Goal: Check status: Check status

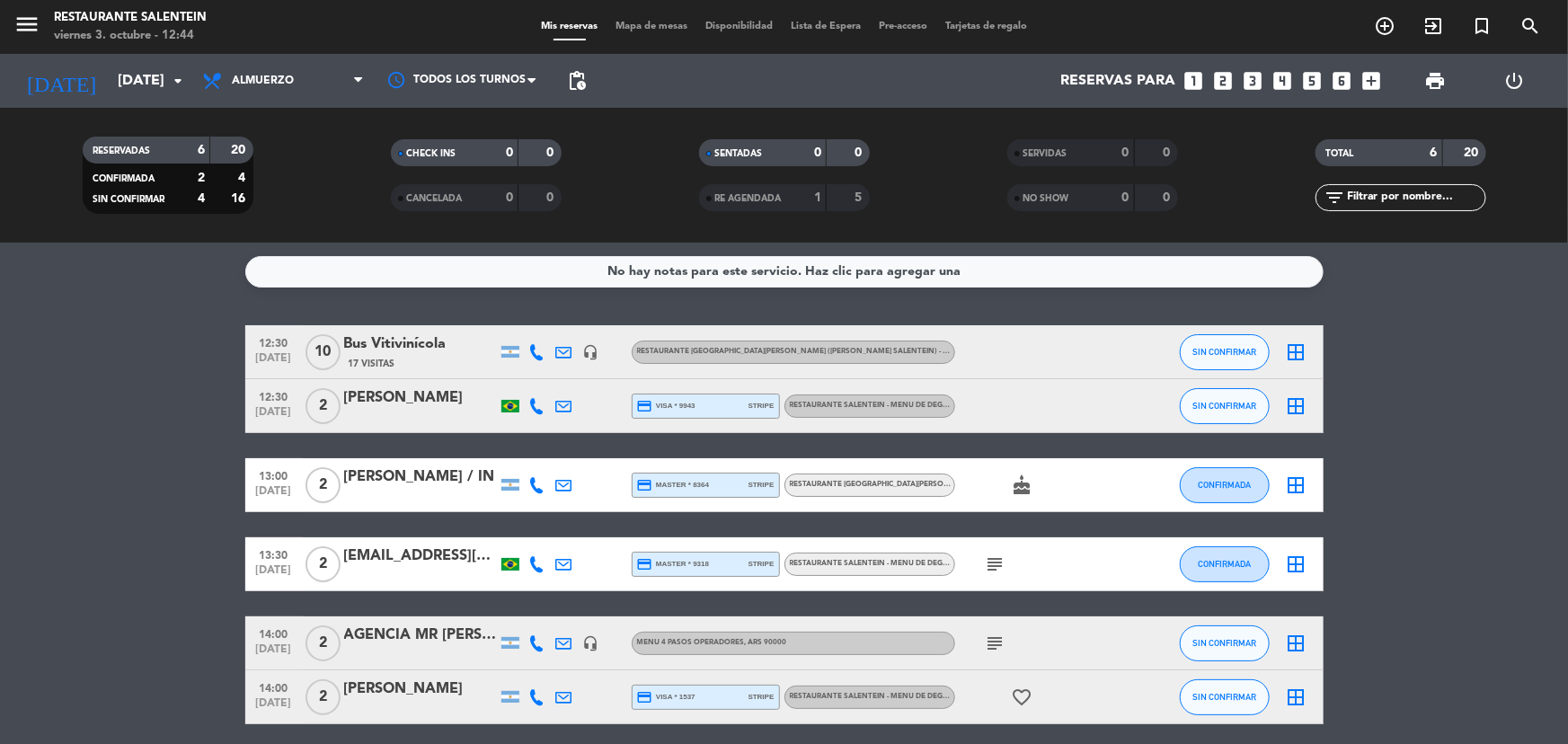
scroll to position [70, 0]
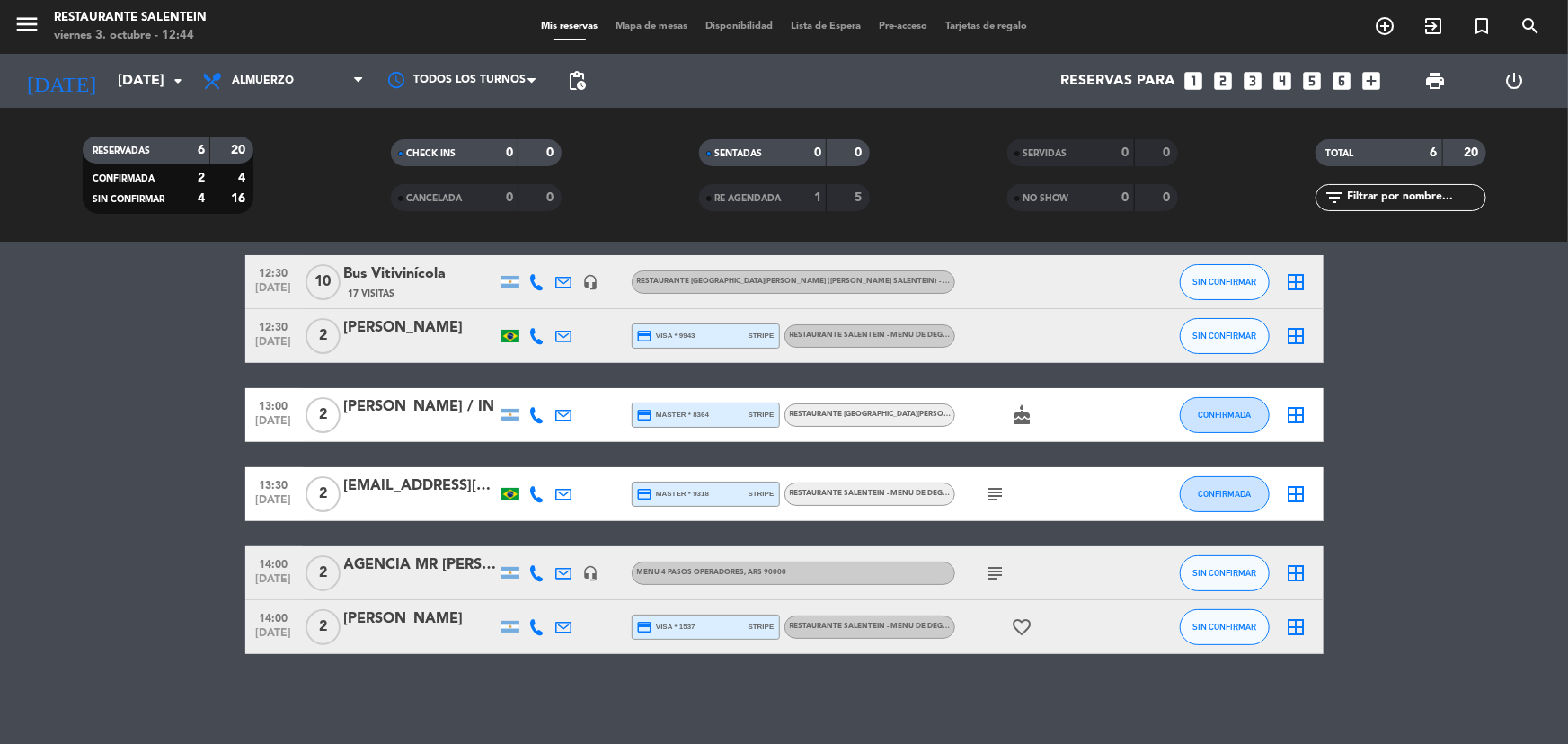
click at [241, 396] on bookings-row "12:30 [DATE] Bus Vitivinícola 17 Visitas headset_mic RESTAURANTE [GEOGRAPHIC_DA…" at bounding box center [784, 455] width 1568 height 399
click at [171, 85] on icon "arrow_drop_down" at bounding box center [178, 81] width 21 height 21
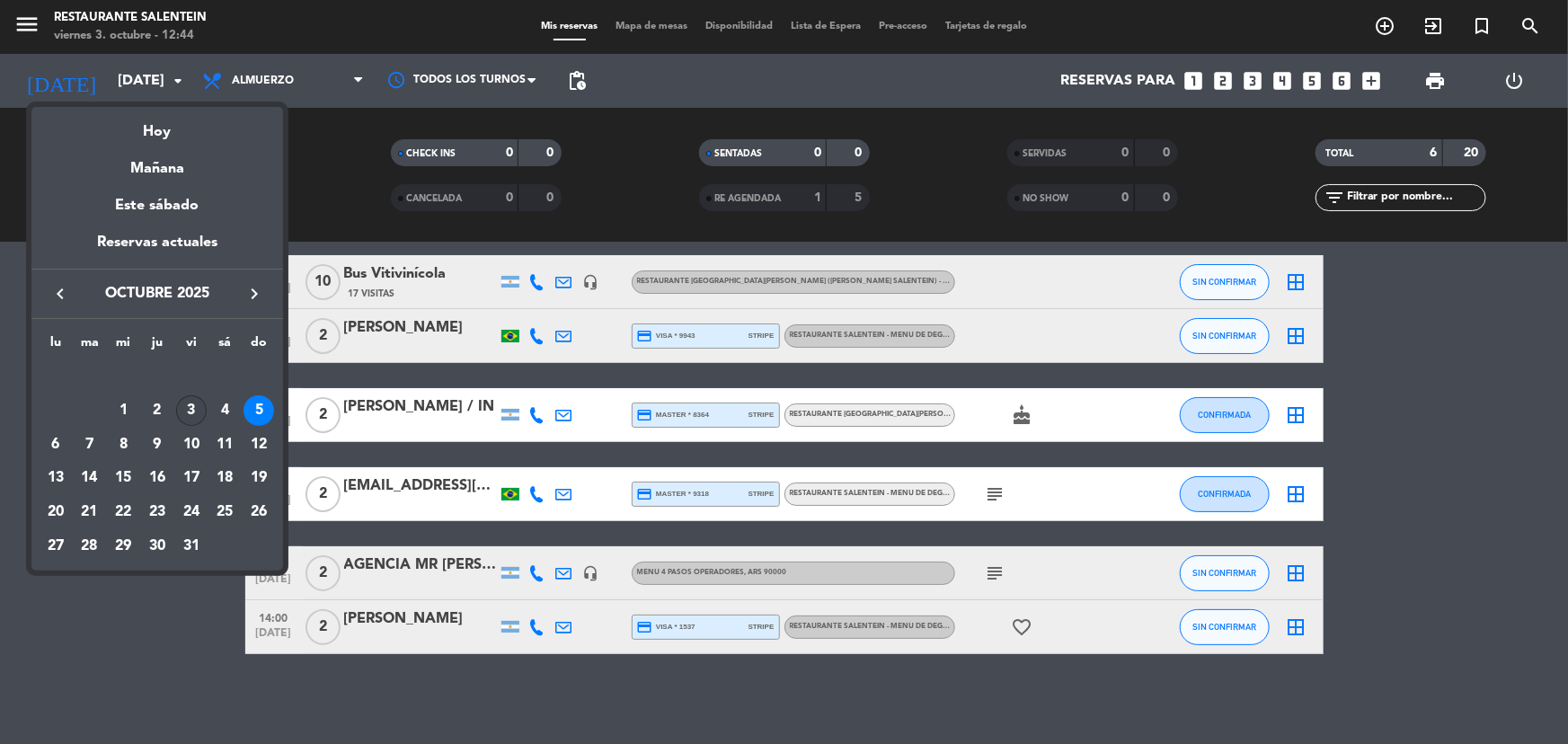
click at [195, 405] on div "3" at bounding box center [190, 410] width 30 height 30
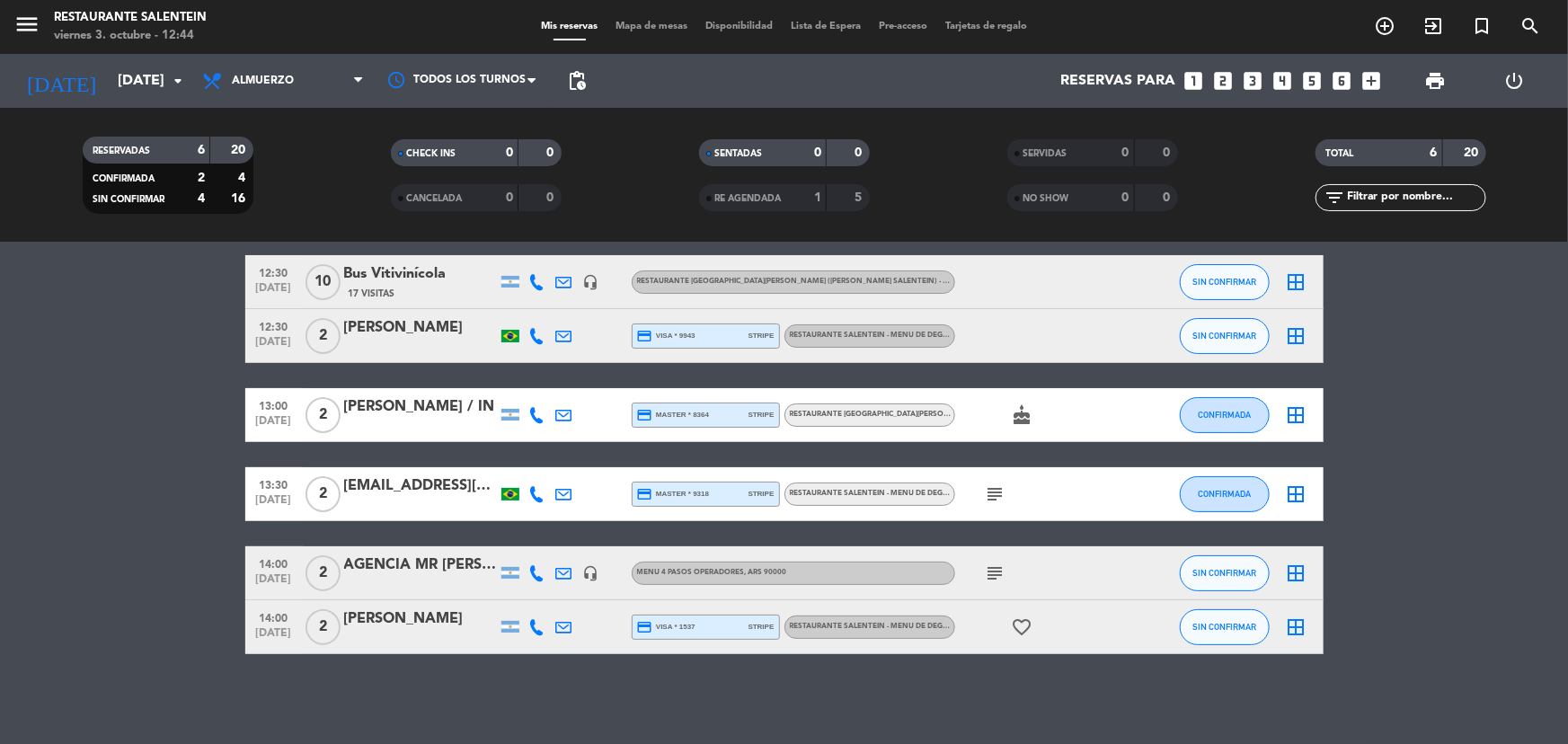
type input "[DATE]"
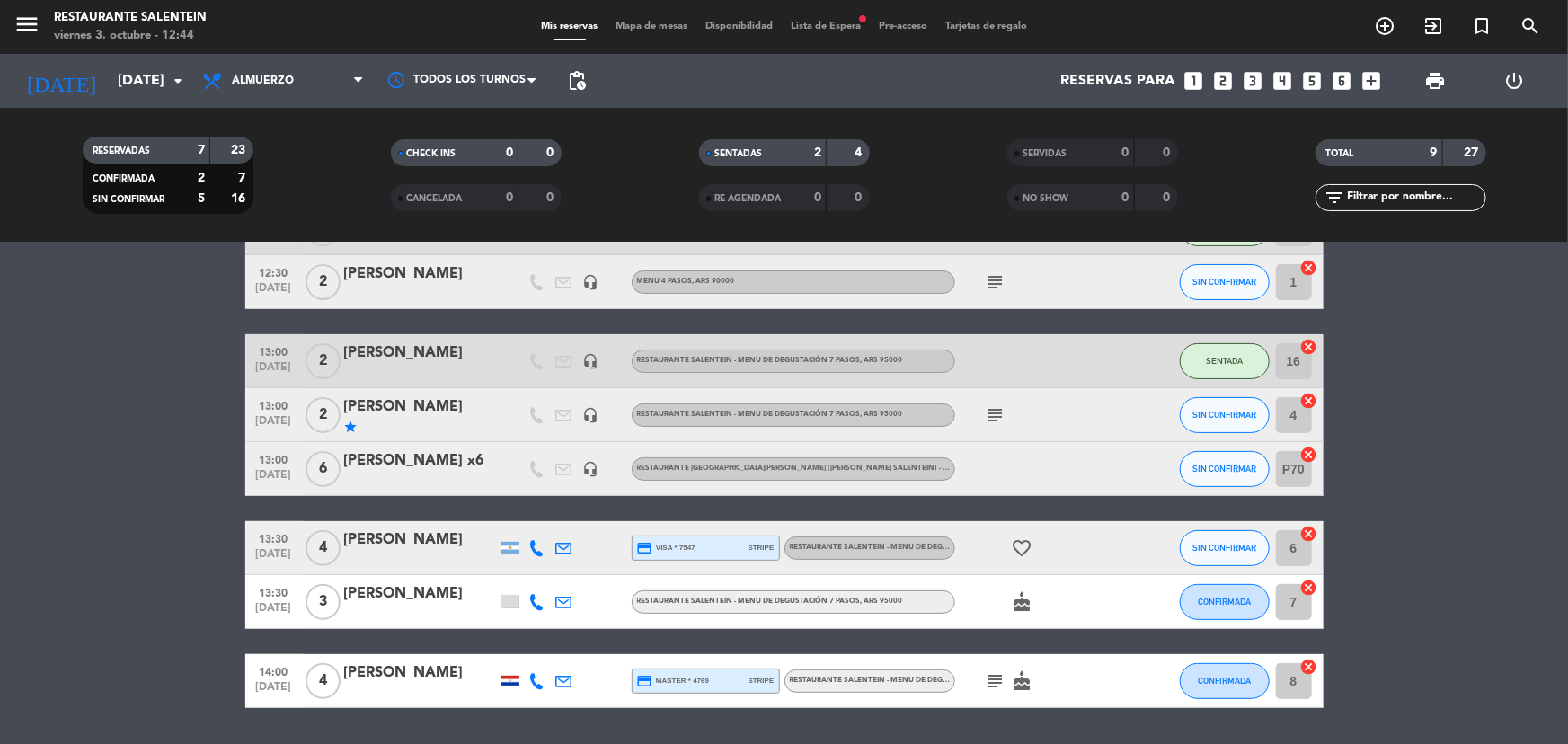
click at [0, 448] on bookings-row "12:30 [DATE] 2 [PERSON_NAME] headset_mic Menu 4 pasos , ARS 90000 subject SIN C…" at bounding box center [784, 428] width 1568 height 561
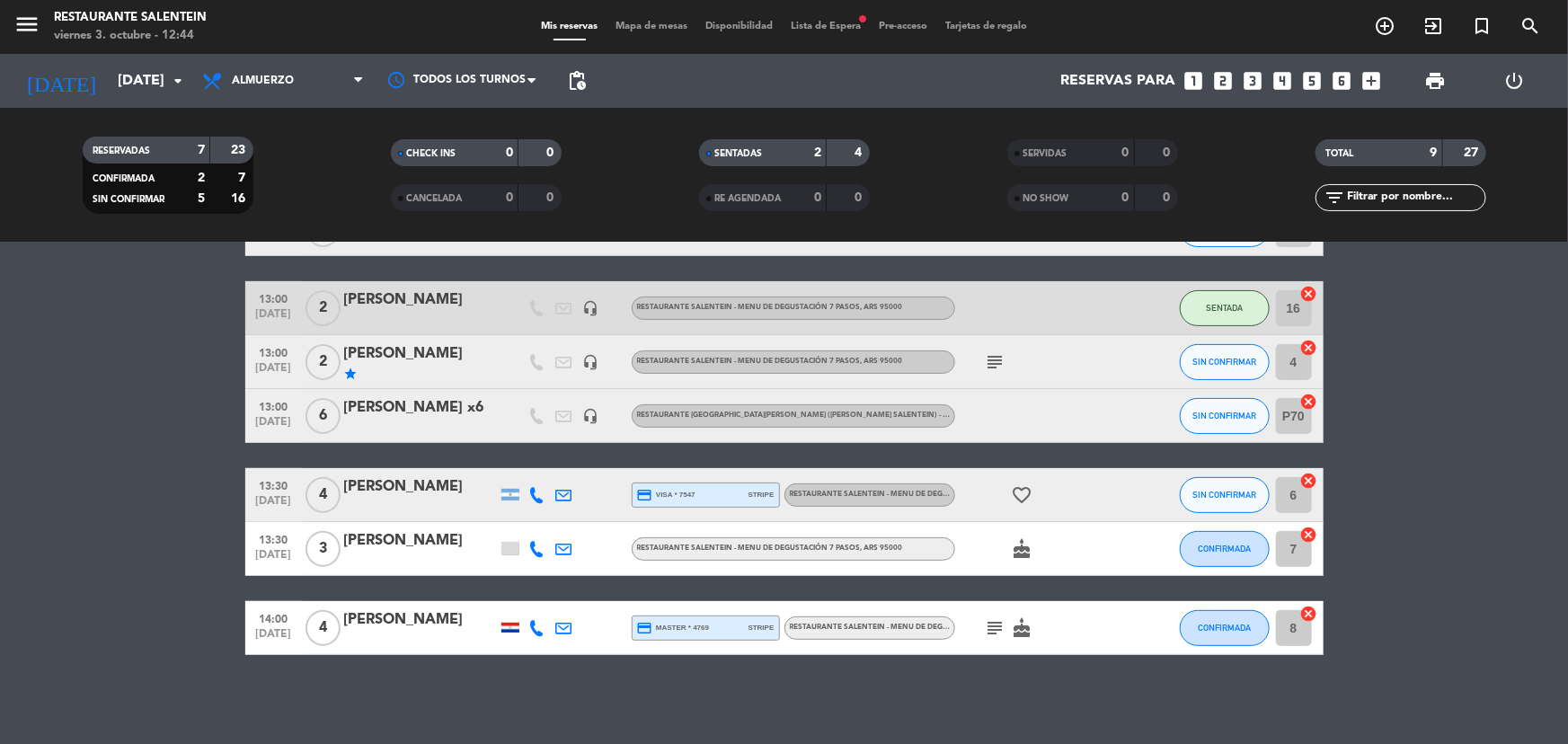
scroll to position [232, 0]
click at [997, 622] on icon "subject" at bounding box center [995, 627] width 21 height 21
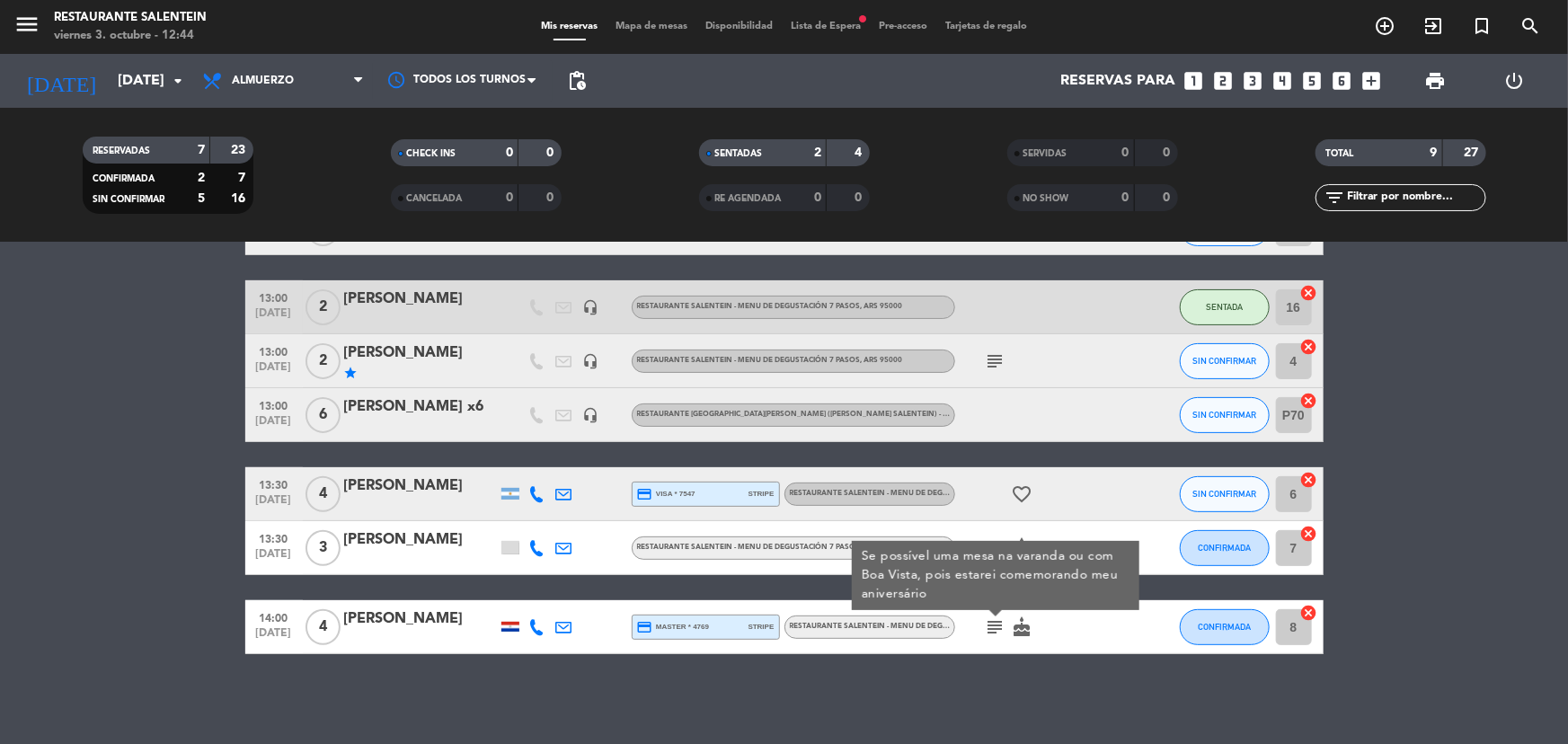
click at [997, 622] on icon "subject" at bounding box center [995, 627] width 21 height 21
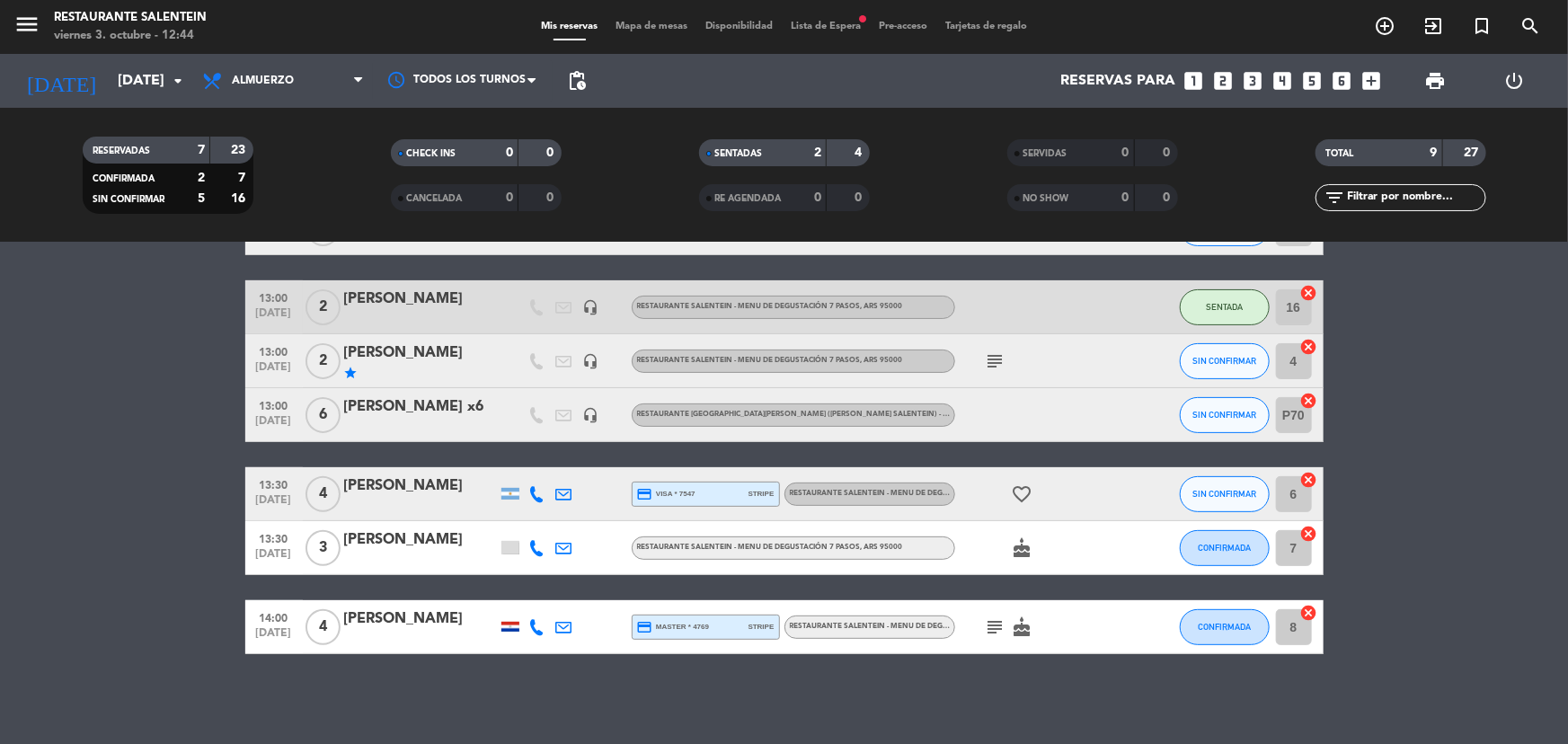
click at [0, 218] on div "RESERVADAS 7 23 CONFIRMADA 2 7 SIN CONFIRMAR 5 16 CHECK INS 0 0 CANCELADA 0 0 S…" at bounding box center [784, 176] width 1568 height 99
click at [165, 423] on bookings-row "12:30 [DATE] 2 [PERSON_NAME] headset_mic Menu 4 pasos , ARS 90000 subject SIN C…" at bounding box center [784, 374] width 1568 height 561
click at [129, 456] on bookings-row "12:30 [DATE] 2 [PERSON_NAME] headset_mic Menu 4 pasos , ARS 90000 subject SIN C…" at bounding box center [784, 374] width 1568 height 561
drag, startPoint x: 187, startPoint y: 388, endPoint x: 215, endPoint y: 389, distance: 28.0
click at [215, 389] on bookings-row "12:30 [DATE] 2 [PERSON_NAME] headset_mic Menu 4 pasos , ARS 90000 subject SIN C…" at bounding box center [784, 374] width 1568 height 561
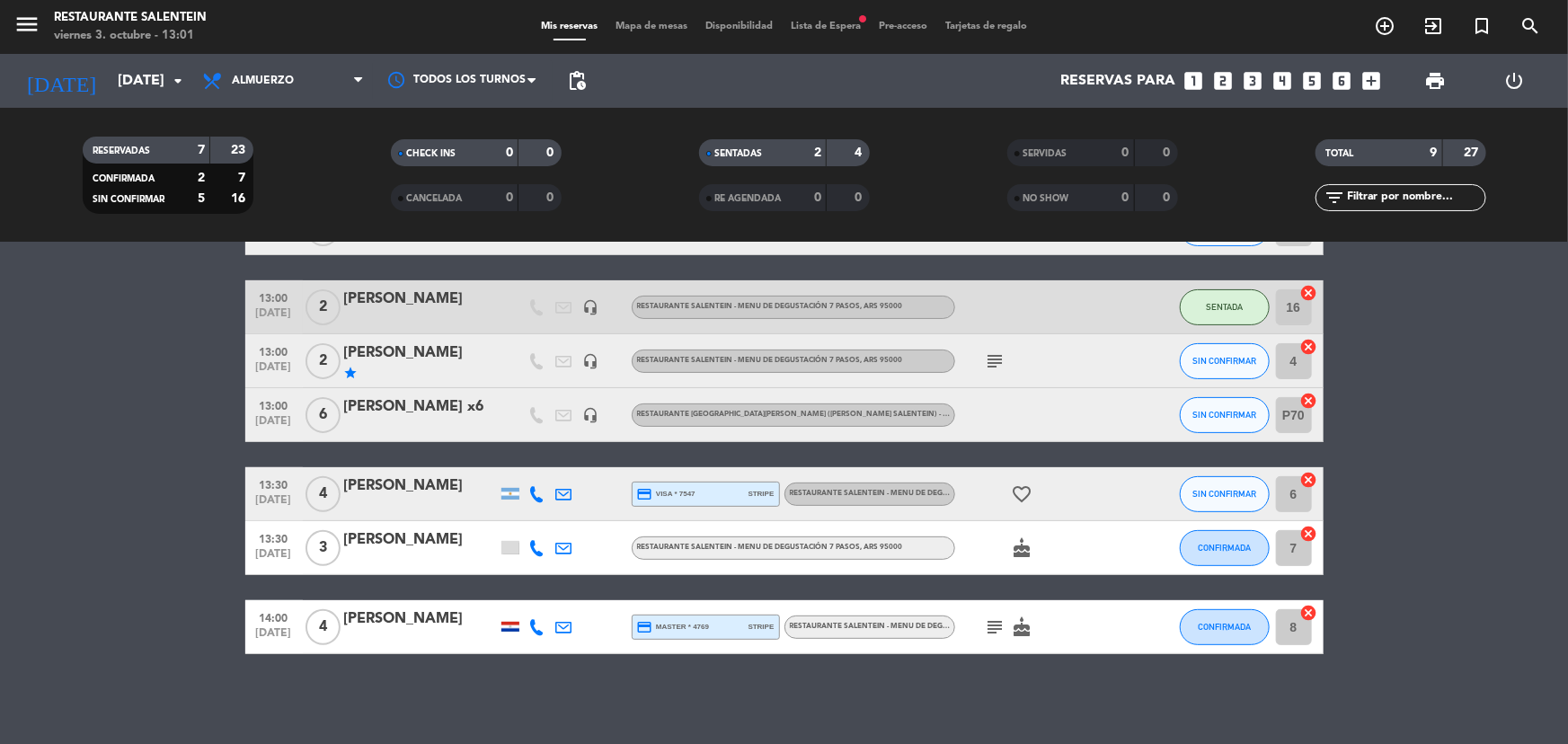
drag, startPoint x: 38, startPoint y: 368, endPoint x: 172, endPoint y: 16, distance: 376.6
click at [79, 351] on bookings-row "12:30 [DATE] 2 [PERSON_NAME] headset_mic Menu 4 pasos , ARS 90000 subject SIN C…" at bounding box center [784, 374] width 1568 height 561
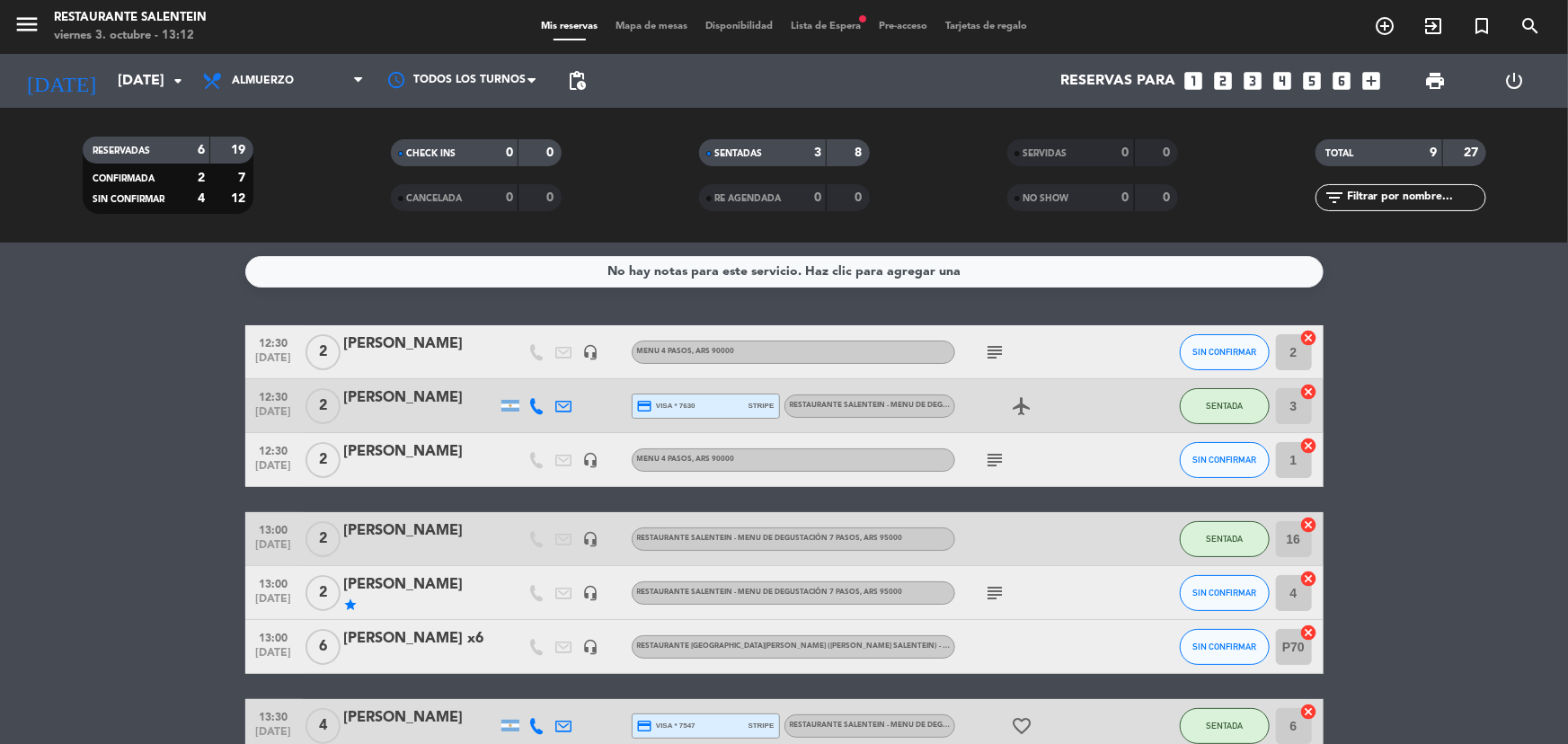
scroll to position [81, 0]
